Goal: Information Seeking & Learning: Learn about a topic

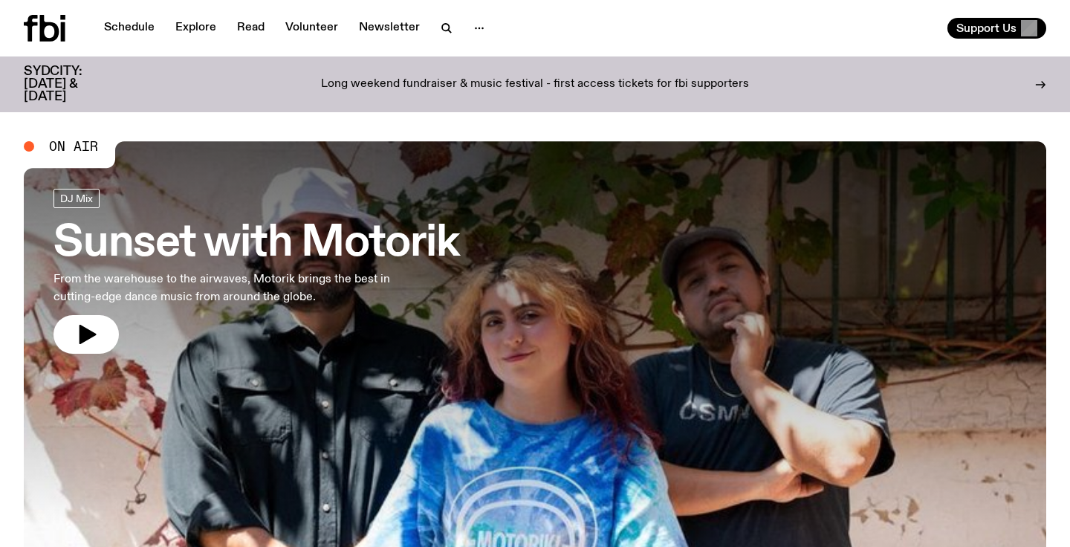
click at [424, 39] on div "Schedule Explore Read Volunteer Newsletter" at bounding box center [276, 28] width 505 height 27
click at [446, 25] on icon "button" at bounding box center [446, 28] width 18 height 18
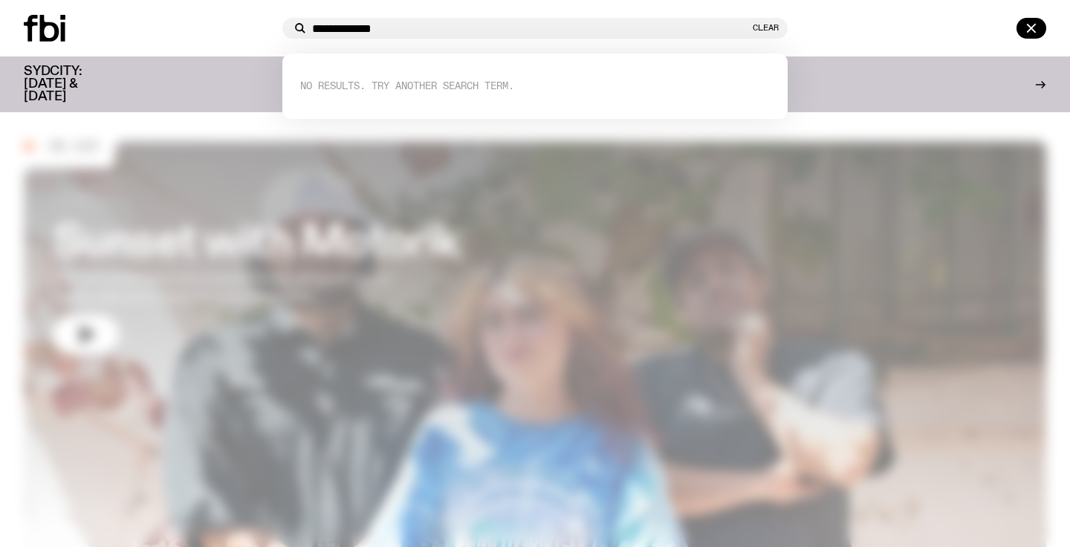
type input "**********"
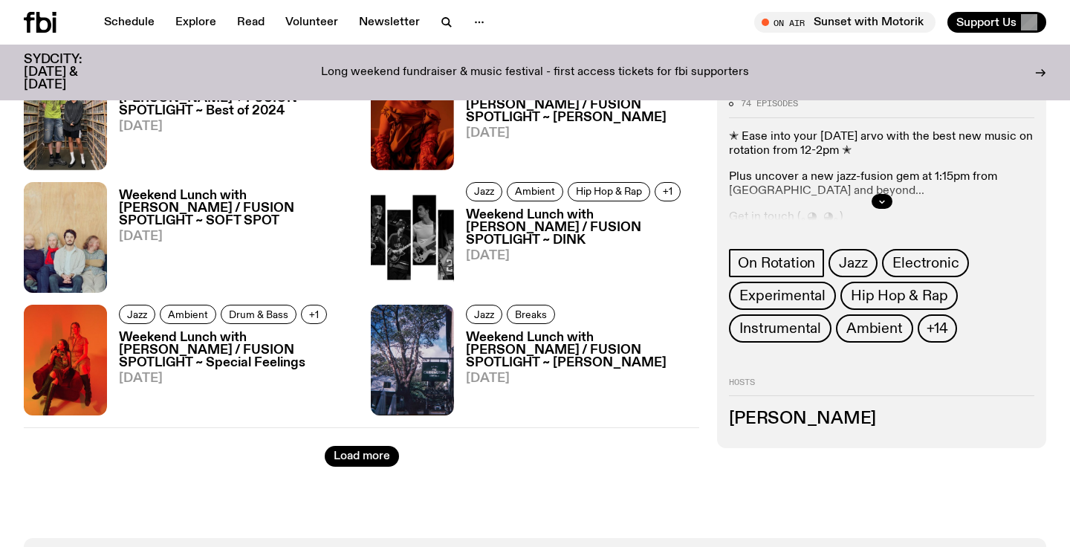
scroll to position [2464, 0]
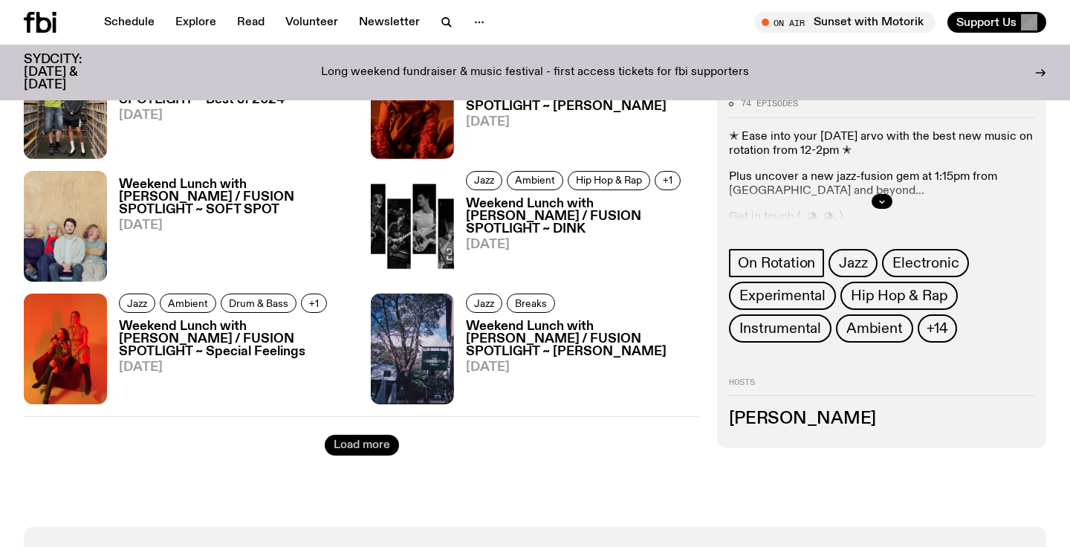
click at [359, 452] on button "Load more" at bounding box center [362, 445] width 74 height 21
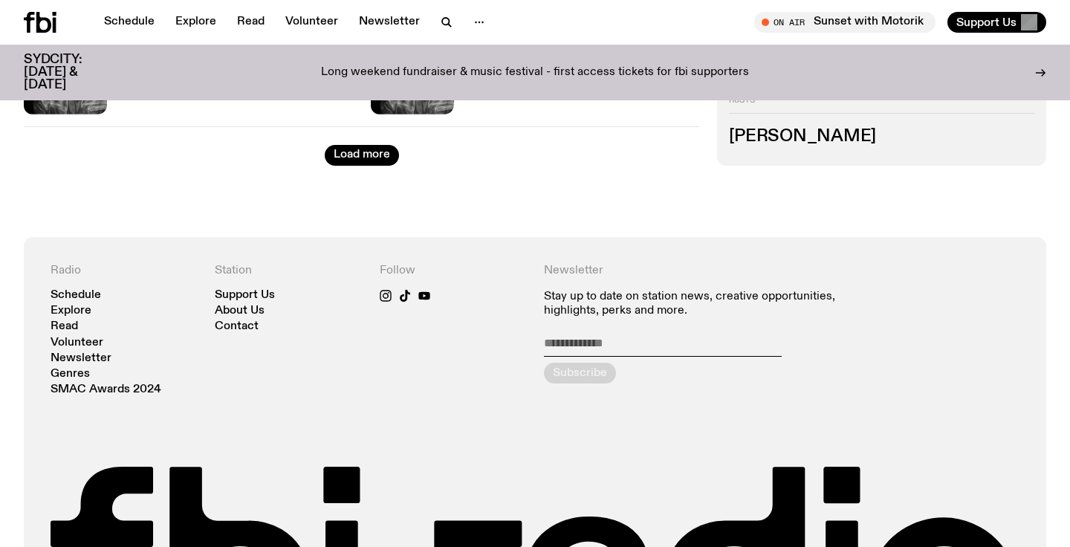
scroll to position [4503, 0]
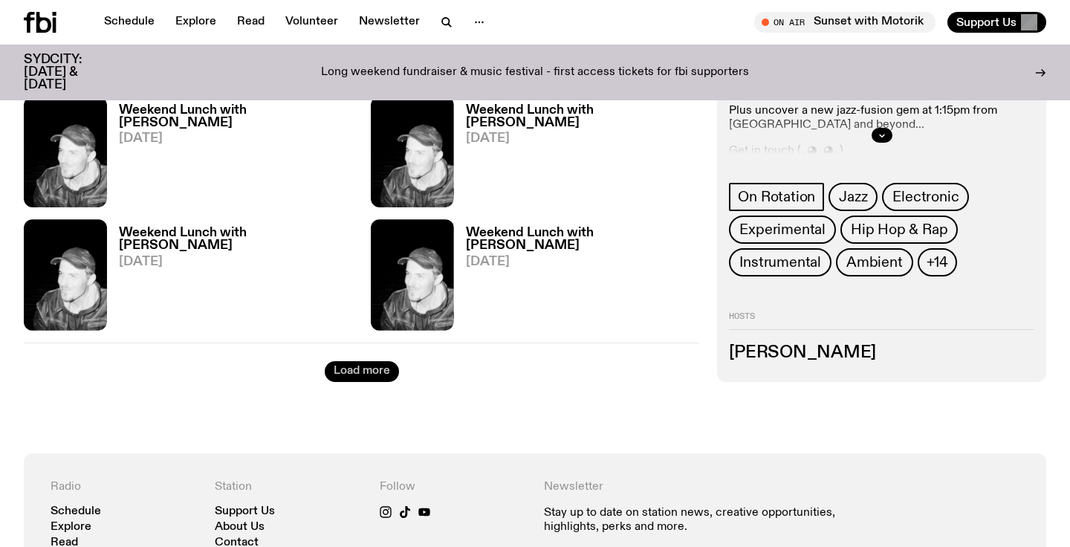
click at [358, 365] on button "Load more" at bounding box center [362, 371] width 74 height 21
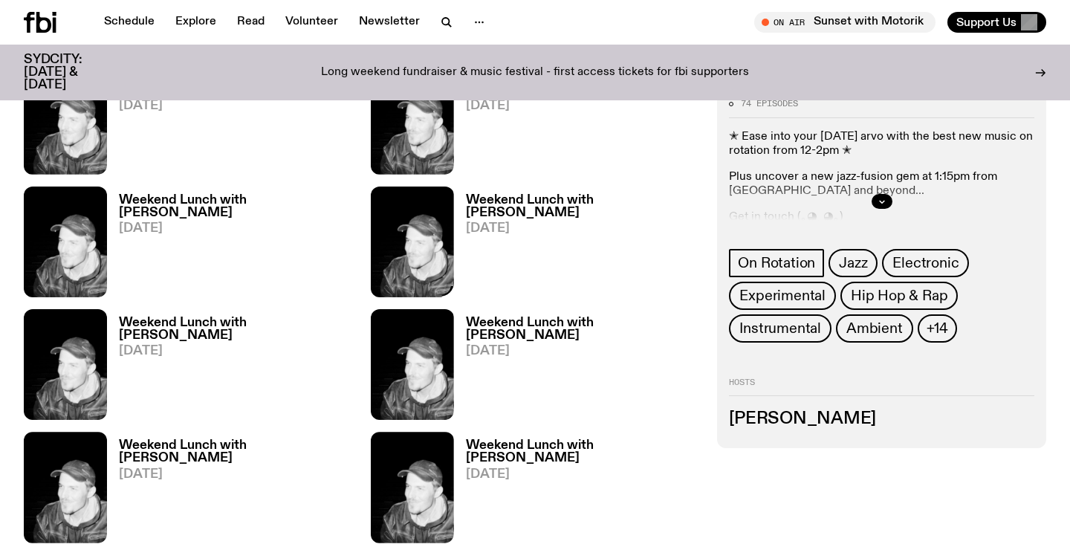
scroll to position [4907, 0]
